Goal: Navigation & Orientation: Go to known website

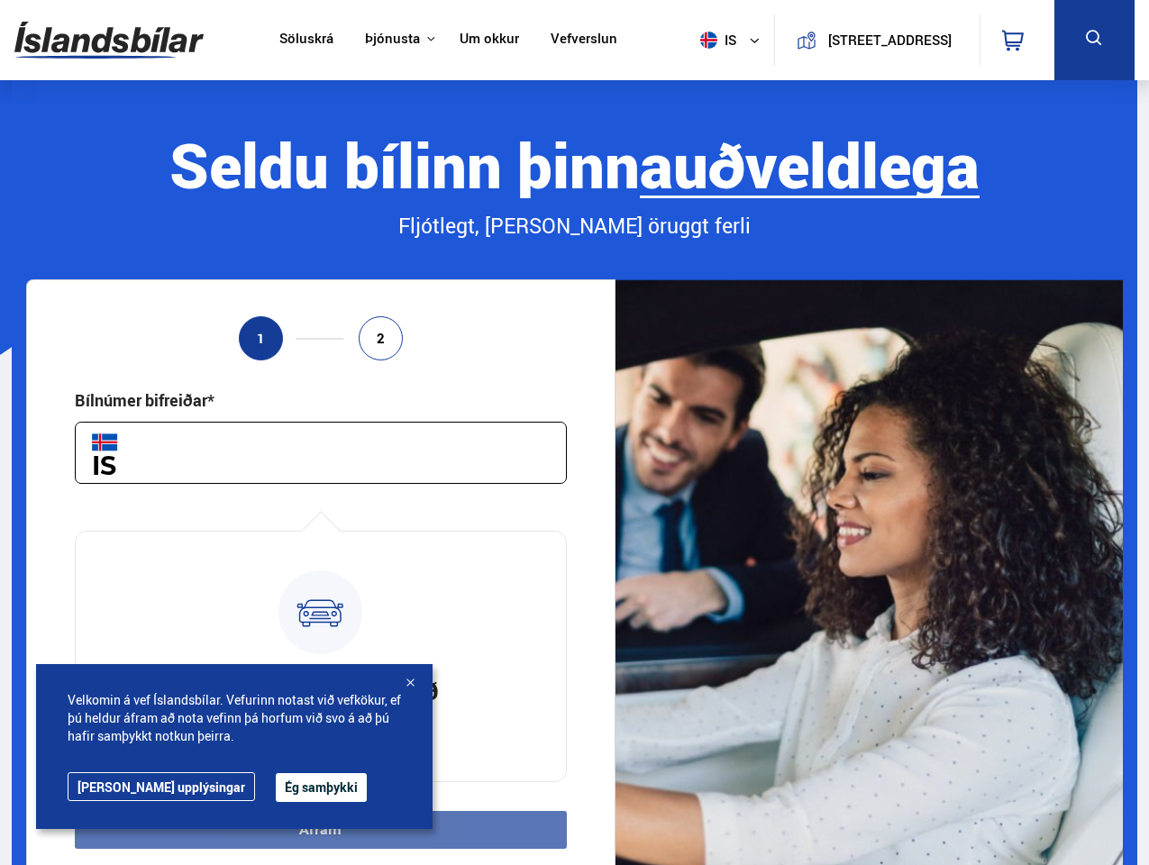
click at [109, 40] on img at bounding box center [108, 40] width 189 height 59
click at [712, 40] on span "is" at bounding box center [715, 40] width 45 height 17
click at [1017, 40] on icon at bounding box center [1013, 41] width 22 height 22
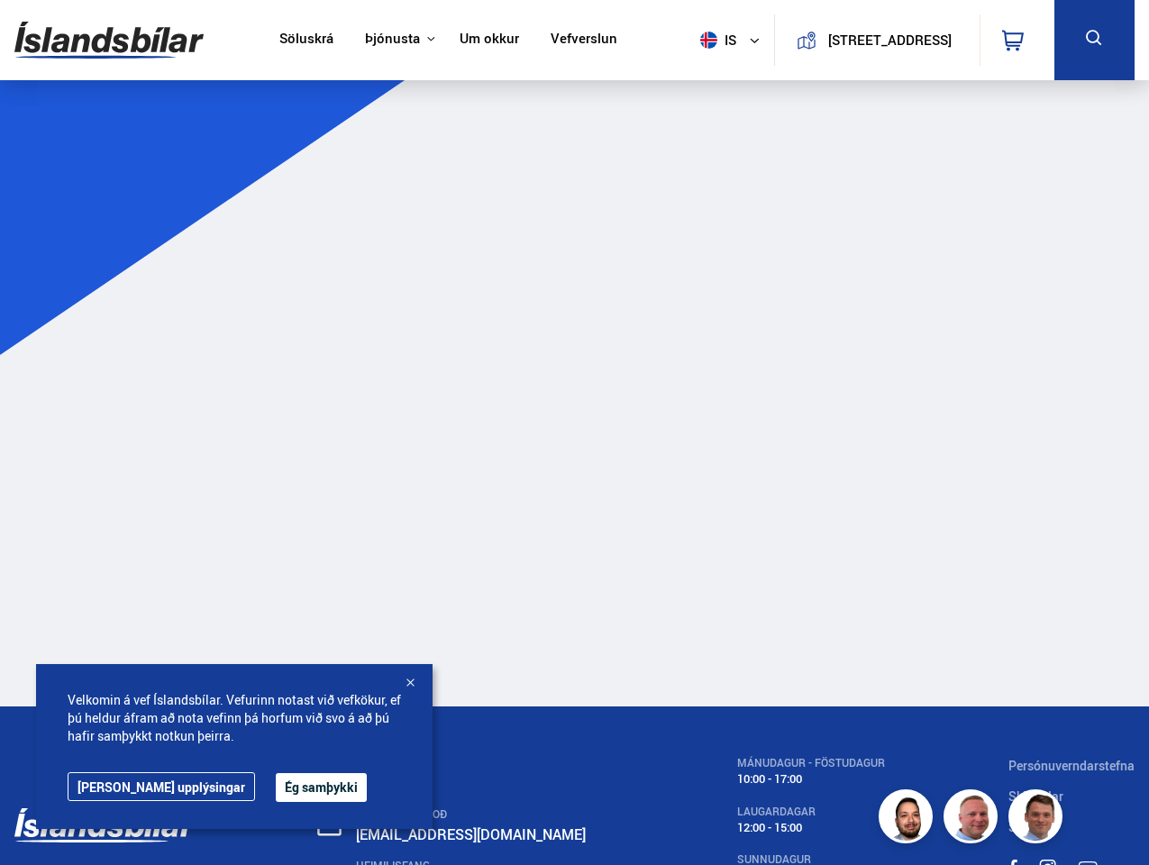
click at [1094, 40] on icon at bounding box center [1094, 38] width 23 height 23
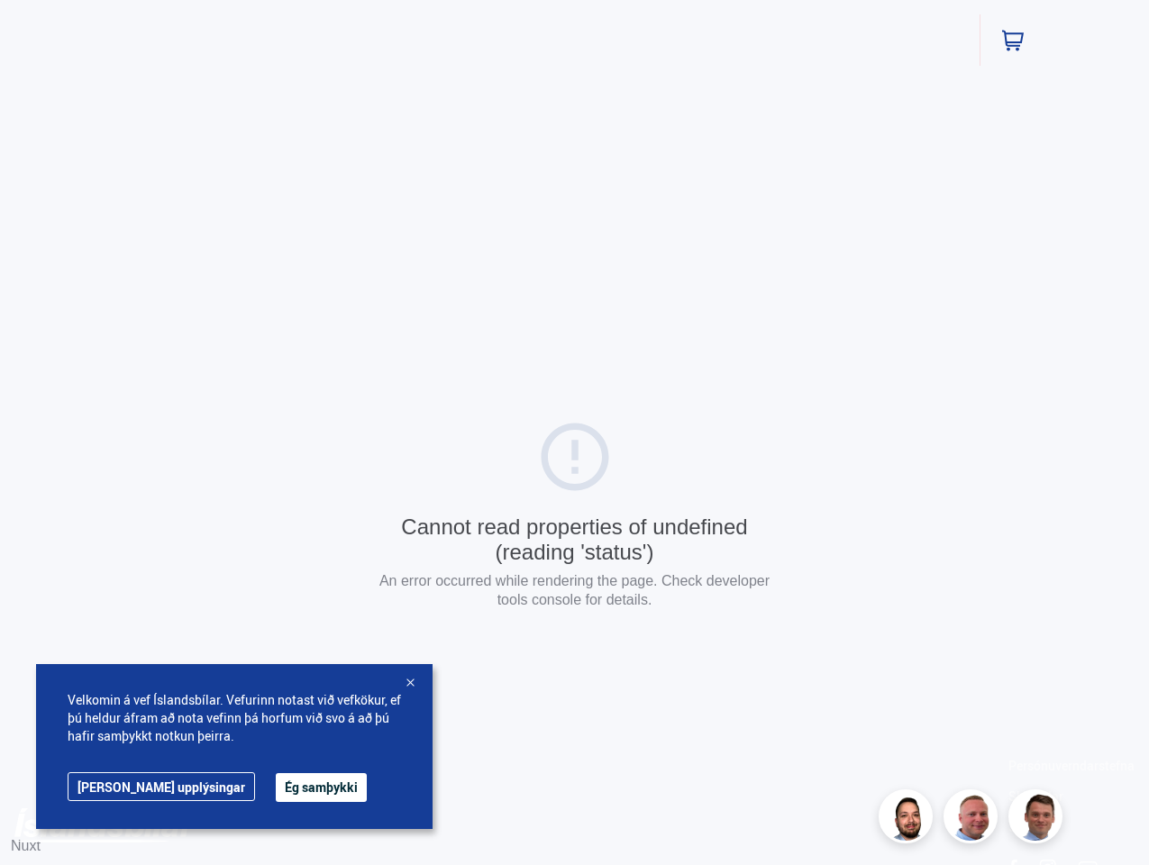
click at [320, 452] on div "Cannot read properties of undefined (reading 'status') An error occurred while …" at bounding box center [574, 517] width 1149 height 1035
click at [320, 830] on div "Cannot read properties of undefined (reading 'status') An error occurred while …" at bounding box center [574, 517] width 1149 height 1035
